Goal: Information Seeking & Learning: Learn about a topic

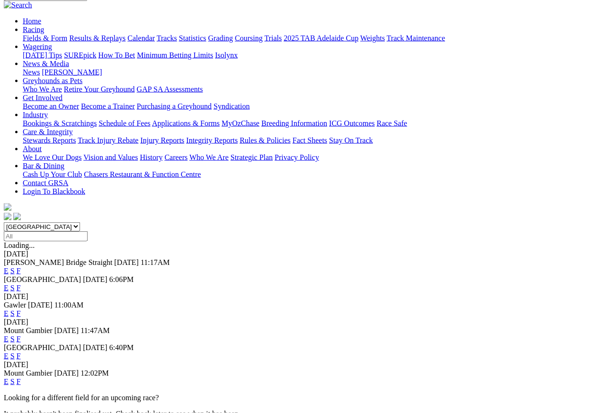
scroll to position [87, 0]
click at [21, 377] on link "F" at bounding box center [19, 381] width 4 height 8
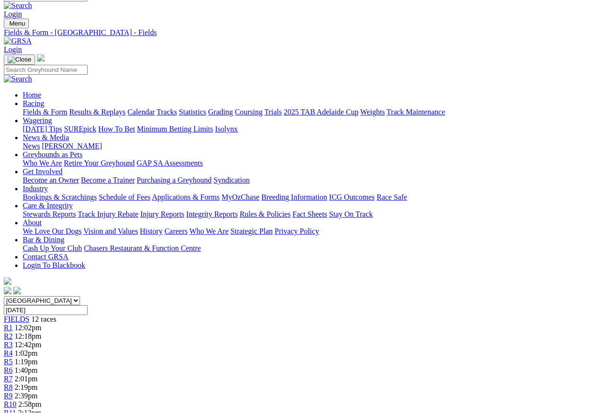
scroll to position [12, 0]
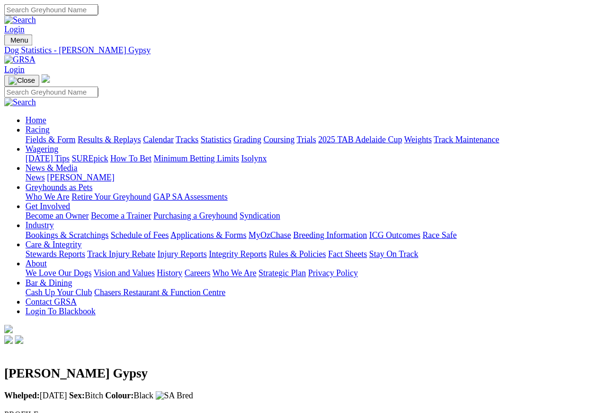
scroll to position [4, 0]
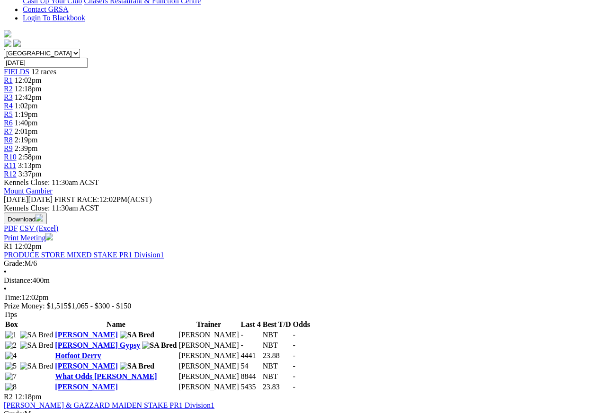
scroll to position [260, 0]
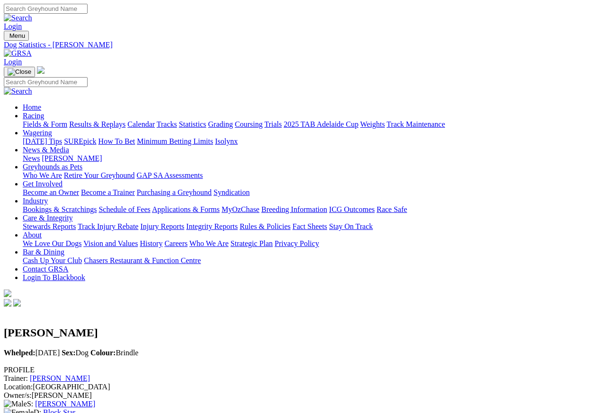
scroll to position [9, 0]
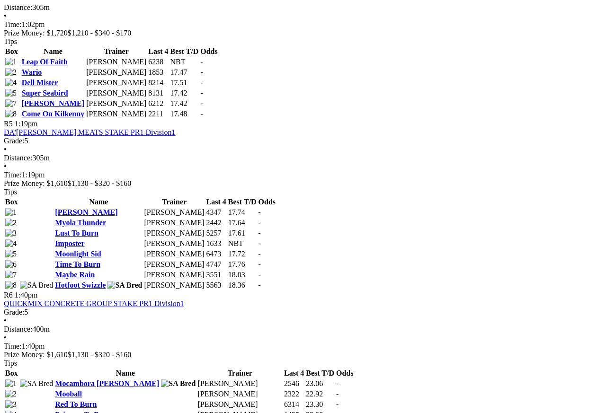
scroll to position [1025, 0]
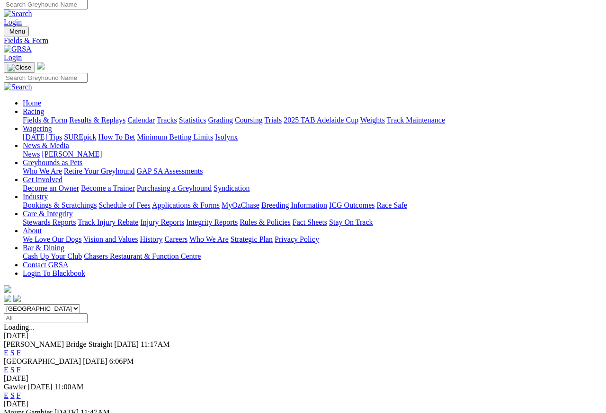
scroll to position [4, 0]
click at [122, 116] on link "Results & Replays" at bounding box center [97, 120] width 56 height 8
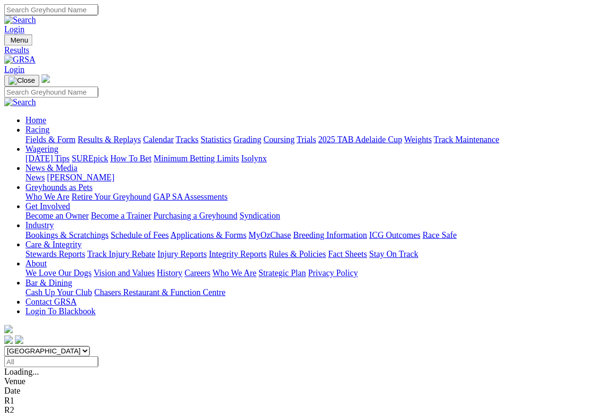
scroll to position [4, 0]
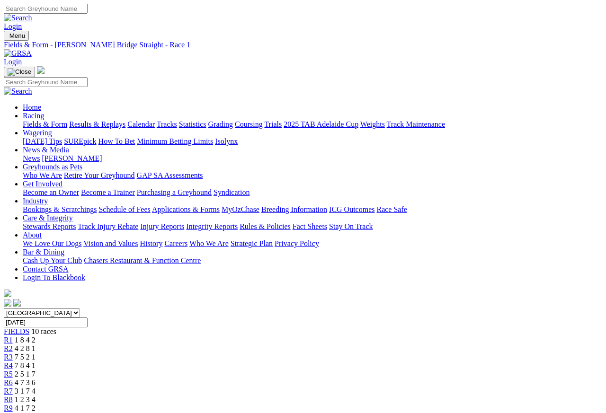
click at [13, 345] on span "R2" at bounding box center [8, 349] width 9 height 8
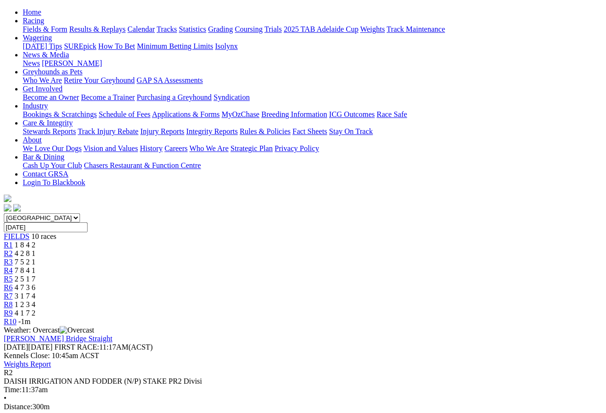
scroll to position [95, 0]
click at [13, 258] on link "R3" at bounding box center [8, 262] width 9 height 8
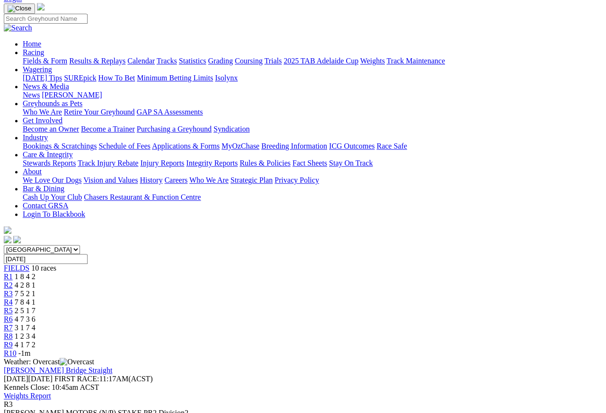
scroll to position [54, 0]
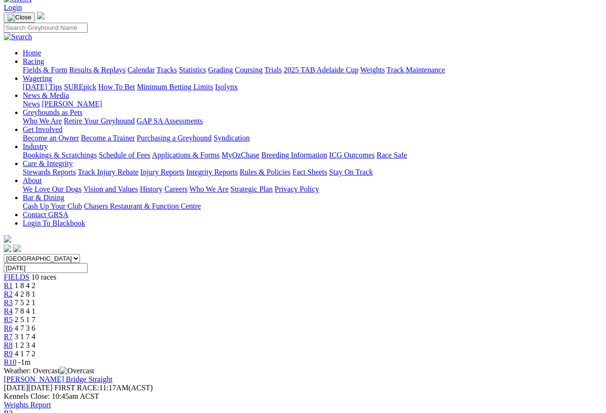
click at [13, 307] on span "R4" at bounding box center [8, 311] width 9 height 8
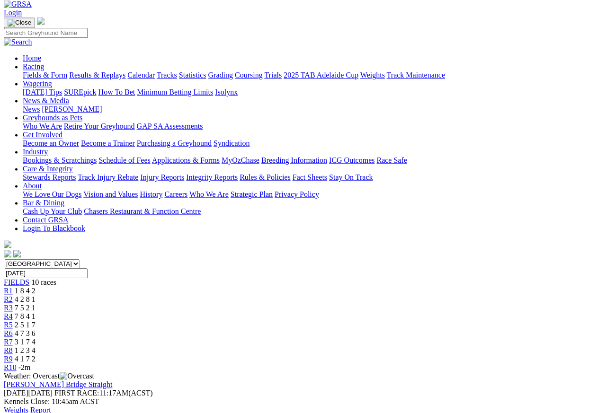
click at [13, 321] on span "R5" at bounding box center [8, 325] width 9 height 8
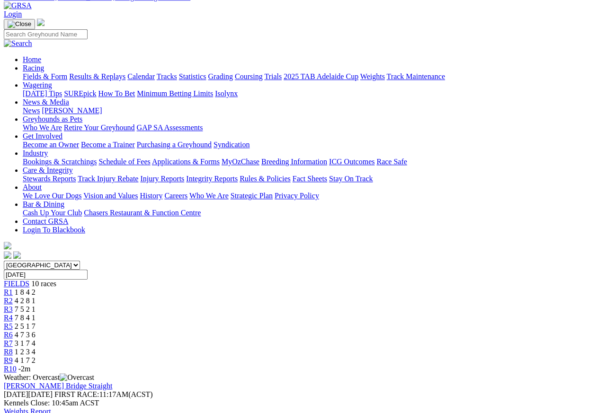
scroll to position [47, 0]
click at [13, 331] on link "R6" at bounding box center [8, 335] width 9 height 8
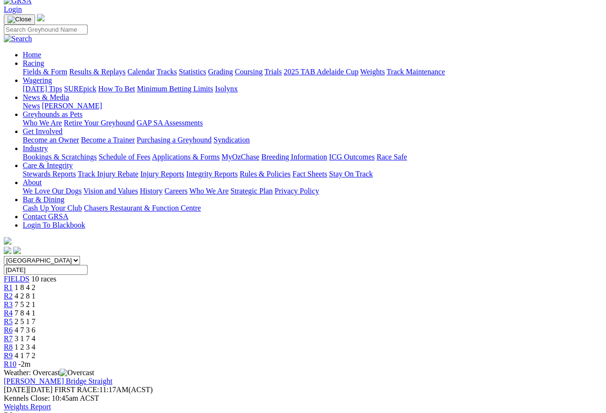
scroll to position [24, 0]
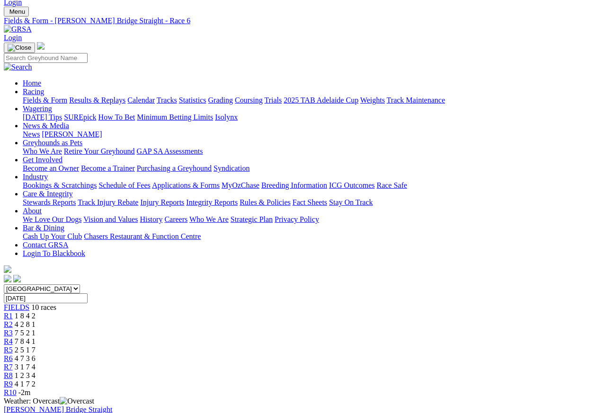
click at [13, 363] on span "R7" at bounding box center [8, 367] width 9 height 8
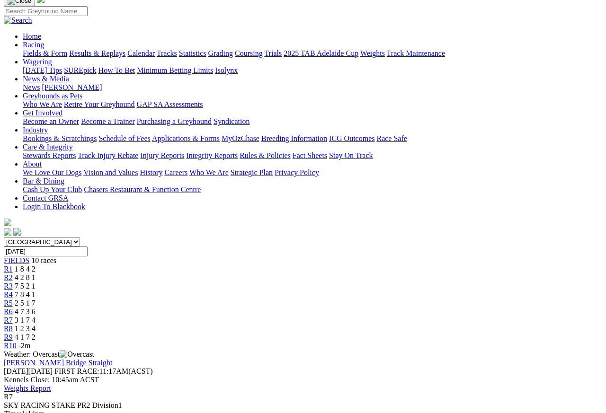
scroll to position [56, 0]
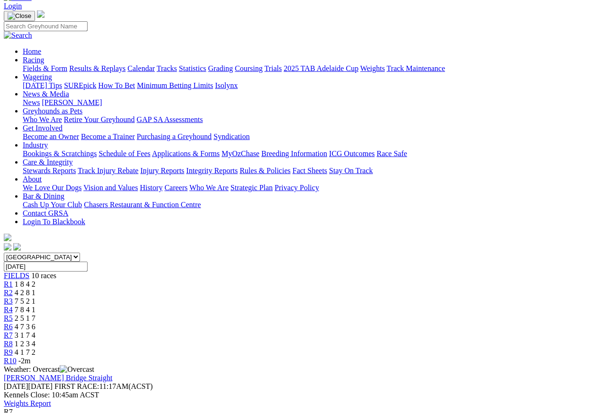
click at [13, 340] on span "R8" at bounding box center [8, 344] width 9 height 8
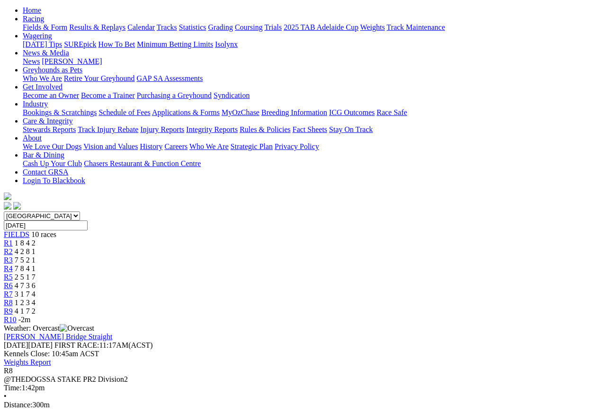
scroll to position [75, 0]
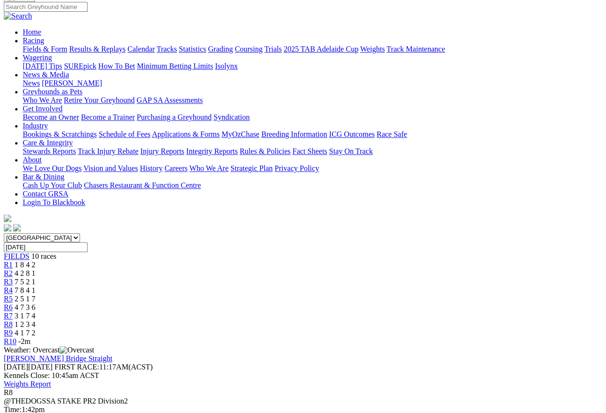
click at [13, 329] on span "R9" at bounding box center [8, 333] width 9 height 8
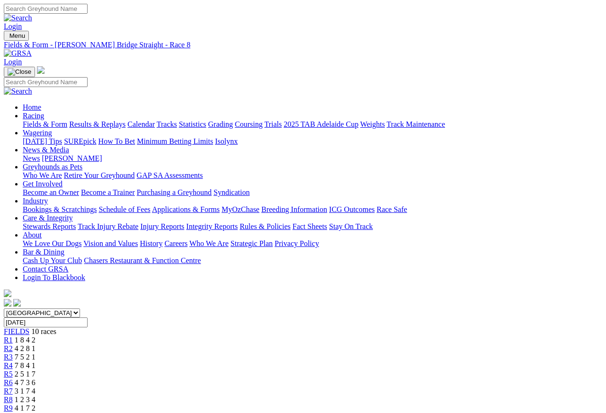
scroll to position [4, 0]
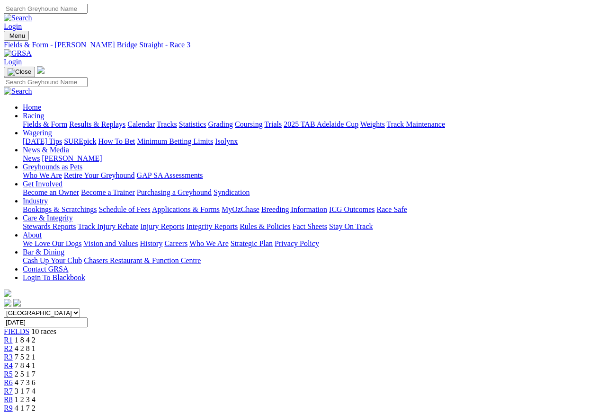
scroll to position [4, 0]
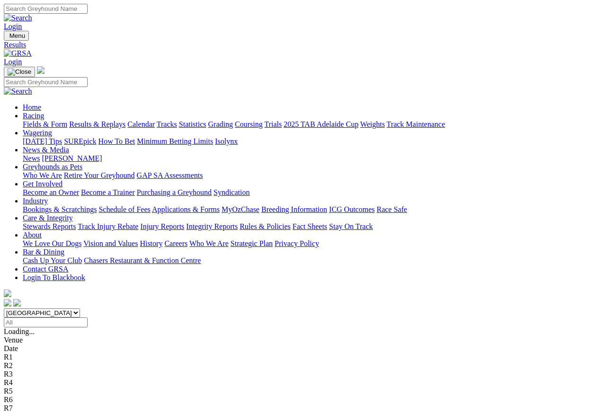
scroll to position [4, 0]
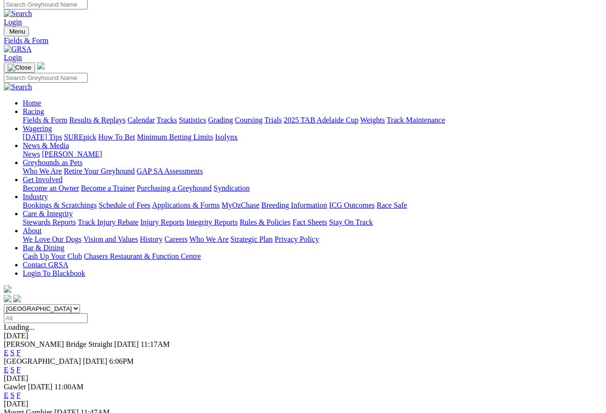
scroll to position [4, 0]
click at [38, 116] on link "Fields & Form" at bounding box center [45, 120] width 44 height 8
click at [21, 349] on link "F" at bounding box center [19, 353] width 4 height 8
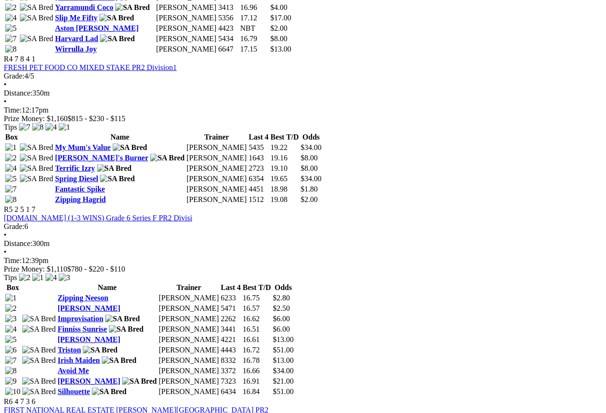
scroll to position [871, 0]
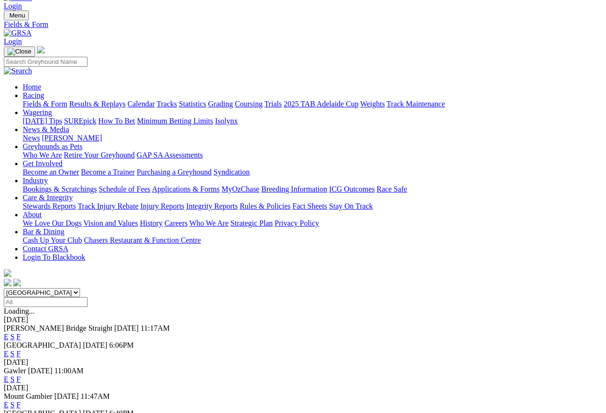
scroll to position [20, 0]
click at [21, 350] on link "F" at bounding box center [19, 354] width 4 height 8
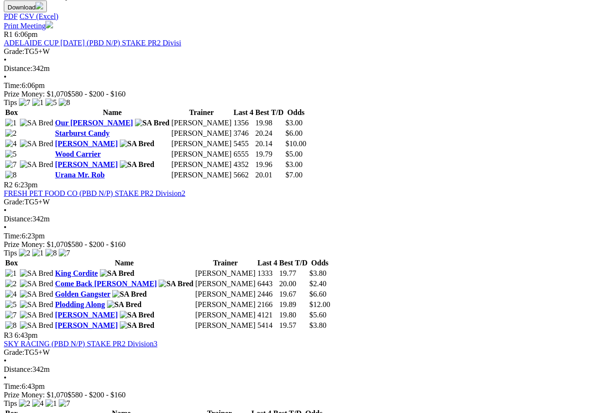
scroll to position [452, 0]
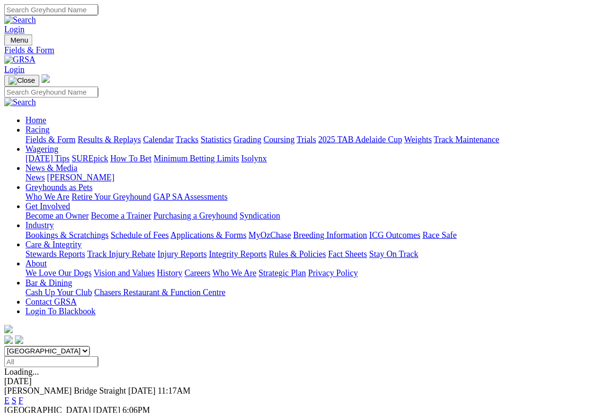
scroll to position [4, 0]
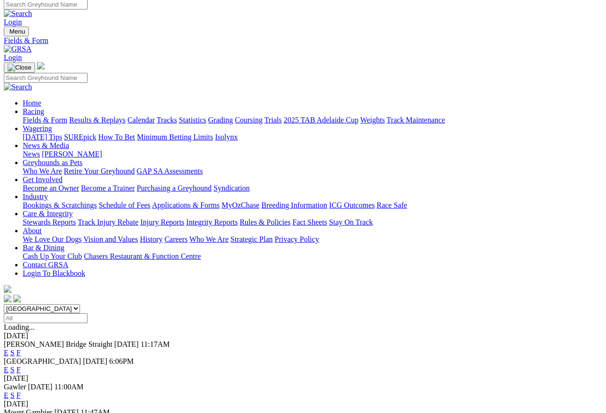
click at [73, 210] on link "Care & Integrity" at bounding box center [48, 214] width 50 height 8
click at [238, 218] on link "Integrity Reports" at bounding box center [212, 222] width 52 height 8
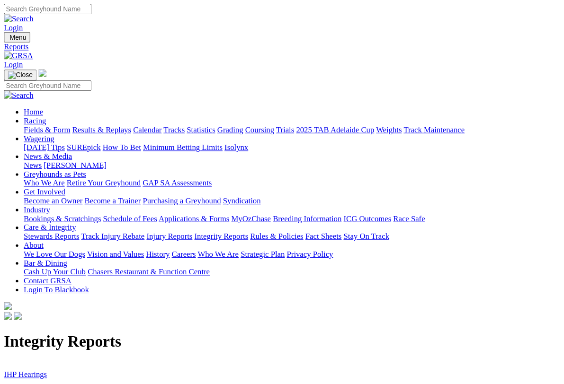
scroll to position [1, 0]
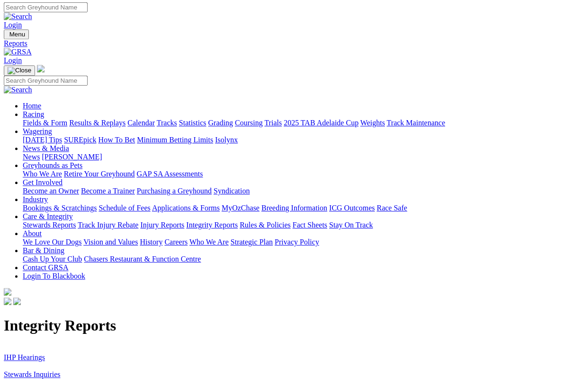
click at [37, 368] on link "Stewards Inquiries" at bounding box center [32, 375] width 57 height 8
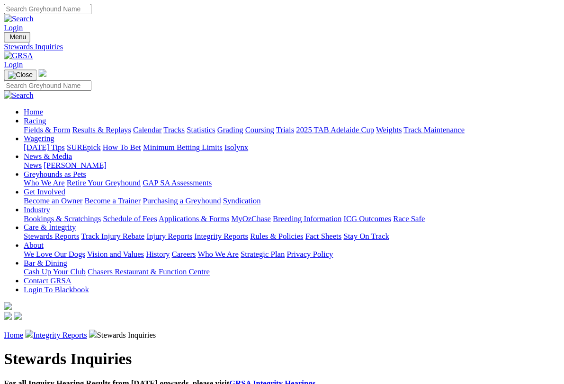
scroll to position [1, 0]
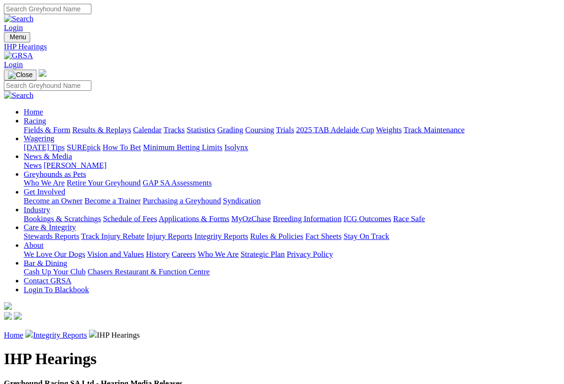
scroll to position [1, 0]
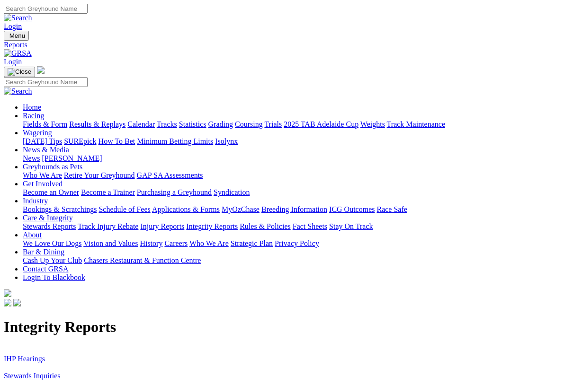
scroll to position [1, 0]
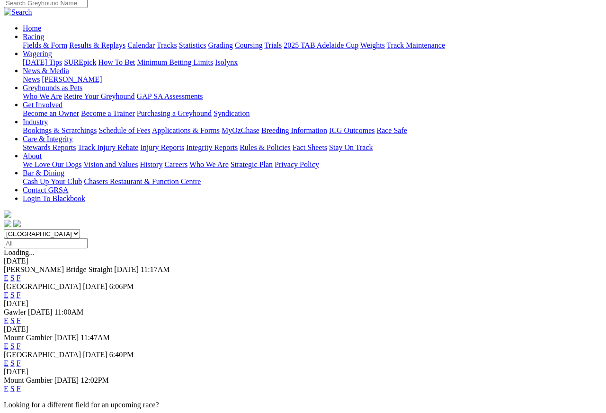
scroll to position [42, 0]
